Goal: Task Accomplishment & Management: Use online tool/utility

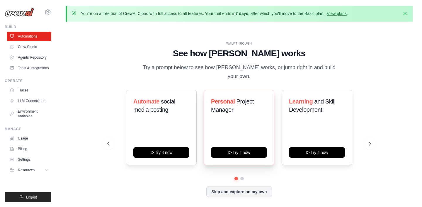
scroll to position [20, 0]
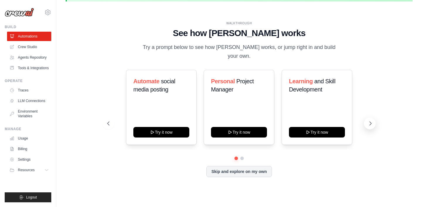
click at [370, 122] on icon at bounding box center [371, 124] width 2 height 4
click at [106, 118] on button at bounding box center [109, 124] width 12 height 12
click at [321, 107] on div "Learning and Skill Development Try it now" at bounding box center [317, 107] width 71 height 75
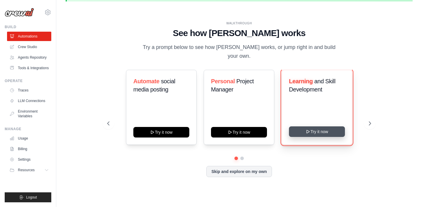
click at [317, 129] on button "Try it now" at bounding box center [317, 131] width 56 height 11
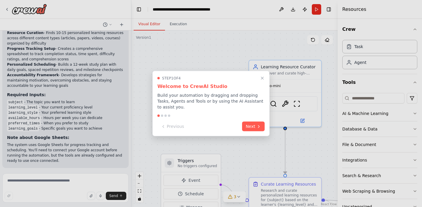
scroll to position [627, 0]
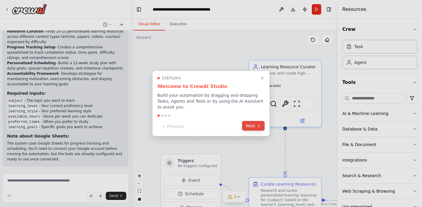
click at [251, 128] on button "Next" at bounding box center [253, 126] width 23 height 10
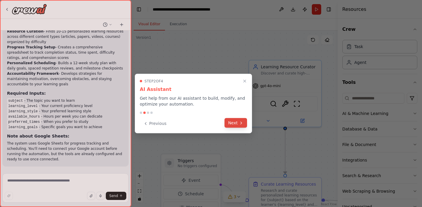
click at [235, 125] on button "Next" at bounding box center [236, 123] width 23 height 10
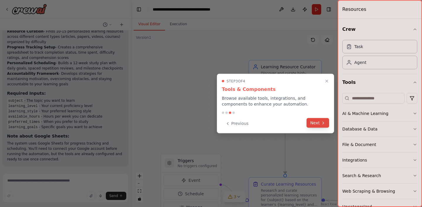
click at [317, 124] on button "Next" at bounding box center [318, 123] width 23 height 10
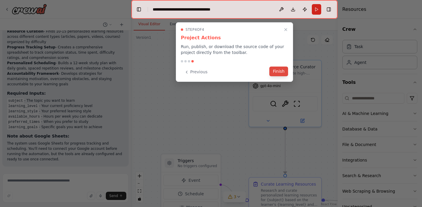
click at [280, 72] on button "Finish" at bounding box center [278, 72] width 19 height 10
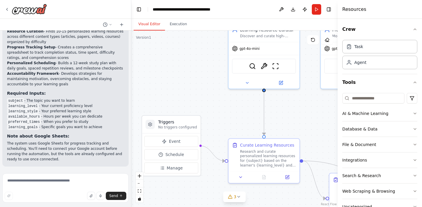
drag, startPoint x: 255, startPoint y: 154, endPoint x: 234, endPoint y: 115, distance: 44.3
click at [234, 115] on div ".deletable-edge-delete-btn { width: 20px; height: 20px; border: 0px solid #ffff…" at bounding box center [234, 118] width 206 height 176
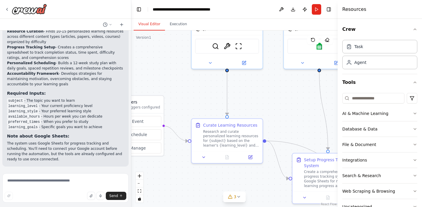
drag, startPoint x: 301, startPoint y: 132, endPoint x: 263, endPoint y: 112, distance: 43.0
click at [263, 112] on div ".deletable-edge-delete-btn { width: 20px; height: 20px; border: 0px solid #ffff…" at bounding box center [234, 118] width 206 height 176
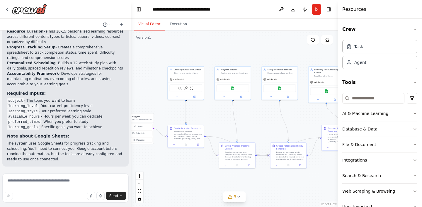
drag, startPoint x: 307, startPoint y: 112, endPoint x: 270, endPoint y: 120, distance: 37.4
click at [270, 120] on div ".deletable-edge-delete-btn { width: 20px; height: 20px; border: 0px solid #ffff…" at bounding box center [234, 118] width 206 height 176
